Goal: Check status

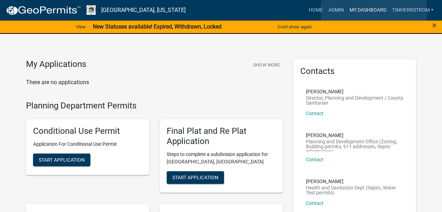
click at [373, 11] on link "My Dashboard" at bounding box center [367, 10] width 43 height 13
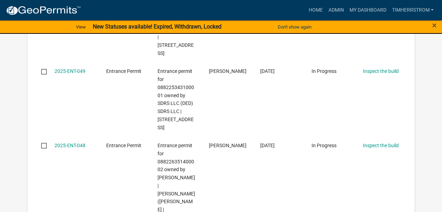
scroll to position [790, 0]
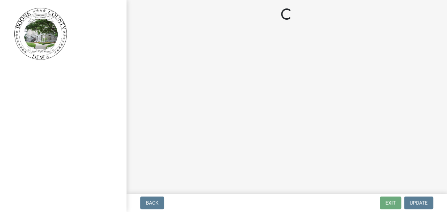
click at [76, 121] on div at bounding box center [63, 106] width 127 height 212
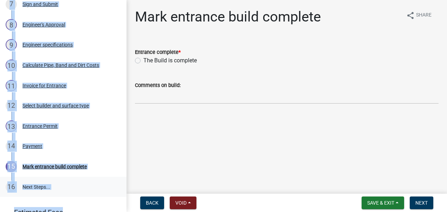
scroll to position [316, 0]
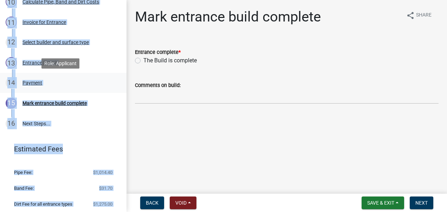
click at [30, 82] on div "Payment" at bounding box center [33, 82] width 20 height 5
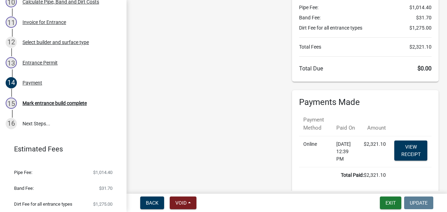
scroll to position [0, 0]
